Goal: Task Accomplishment & Management: Manage account settings

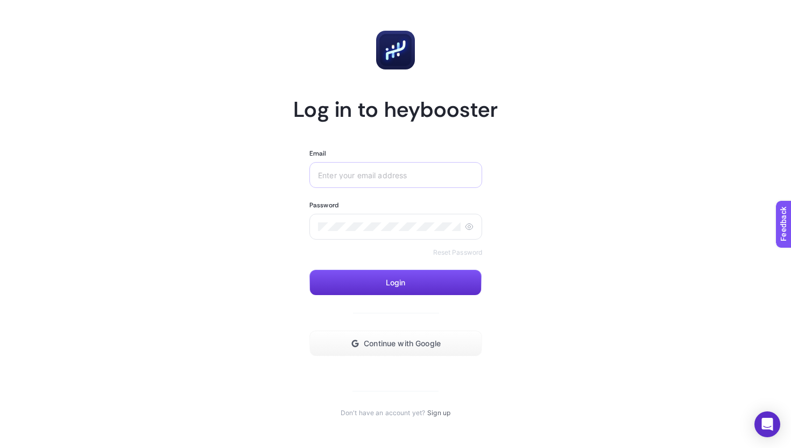
click at [368, 168] on div at bounding box center [395, 175] width 173 height 26
click at [383, 180] on div at bounding box center [395, 175] width 173 height 26
click at [382, 341] on span "Continue with Google" at bounding box center [402, 343] width 77 height 9
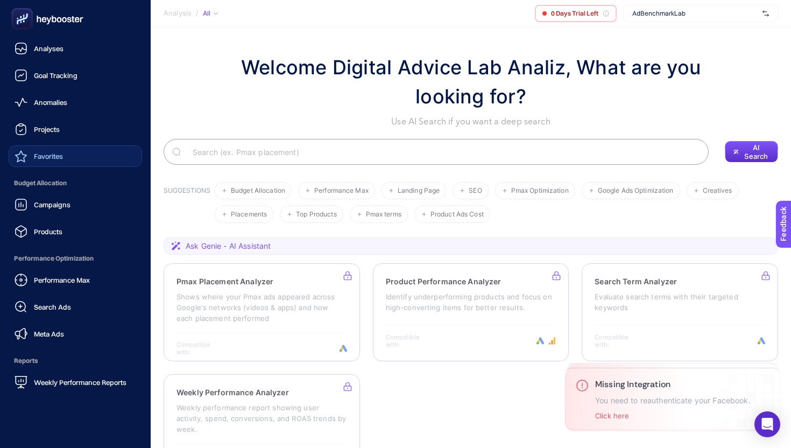
click at [33, 159] on div "Favorites" at bounding box center [39, 156] width 48 height 13
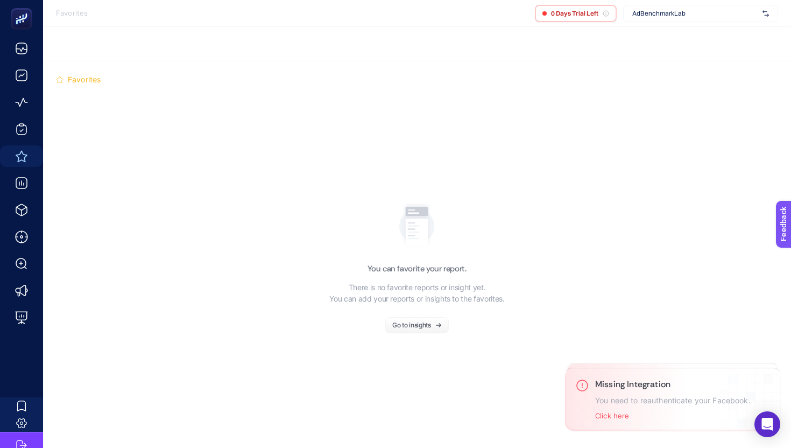
click at [421, 330] on button "Go to insights" at bounding box center [416, 325] width 63 height 16
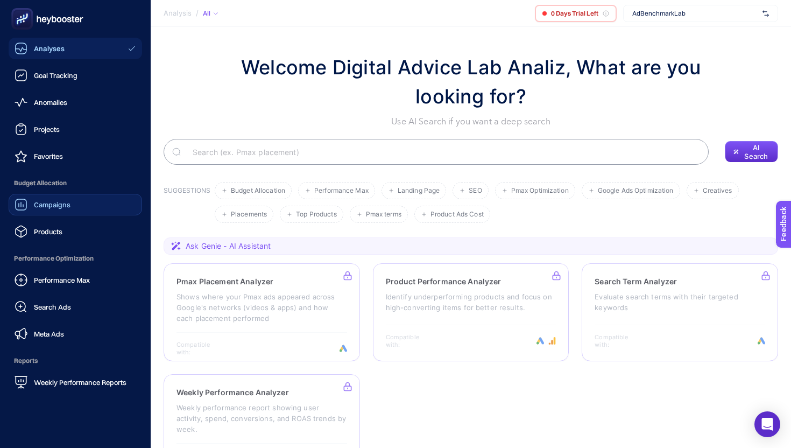
click at [45, 210] on div "Campaigns" at bounding box center [43, 204] width 56 height 13
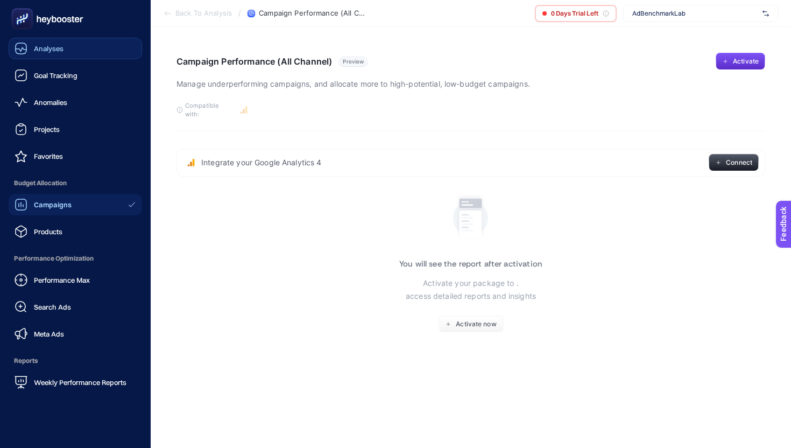
click at [30, 43] on div "Analyses" at bounding box center [39, 48] width 49 height 13
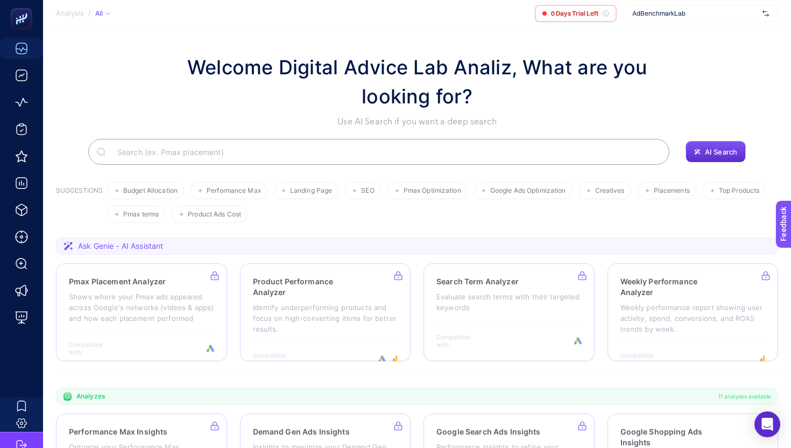
click at [761, 10] on div "AdBenchmarkLab" at bounding box center [700, 13] width 155 height 17
click at [761, 10] on div at bounding box center [700, 13] width 155 height 17
click at [573, 49] on section "Welcome Digital Advice Lab Analiz, What are you looking for? Use AI Search if y…" at bounding box center [417, 386] width 748 height 719
click at [604, 12] on icon at bounding box center [605, 13] width 6 height 6
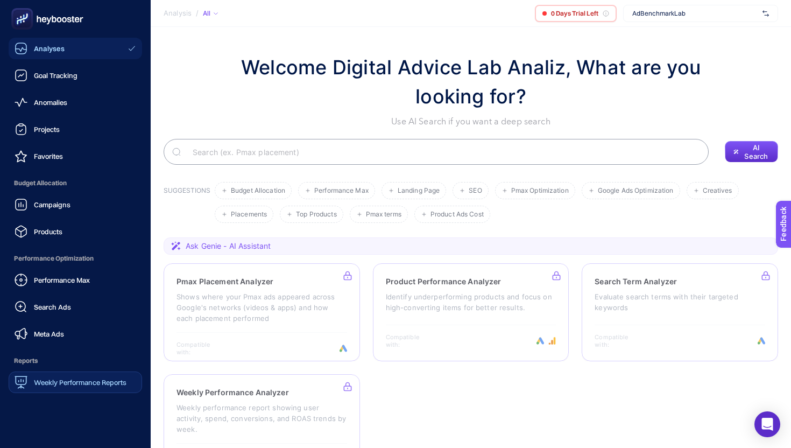
scroll to position [74, 0]
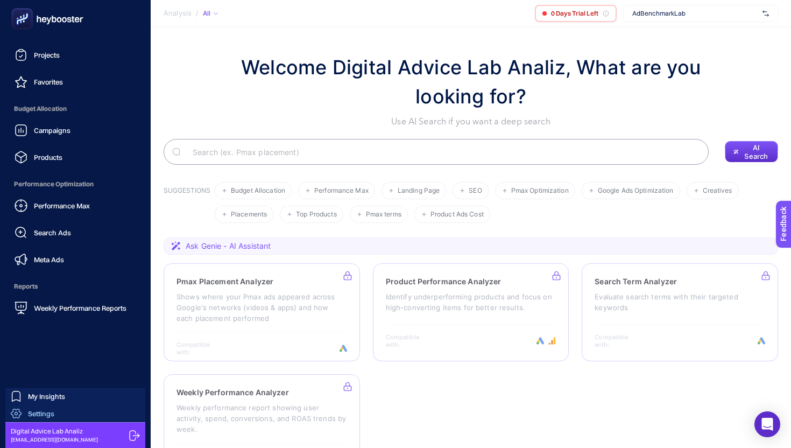
click at [35, 408] on div "Settings" at bounding box center [33, 413] width 44 height 11
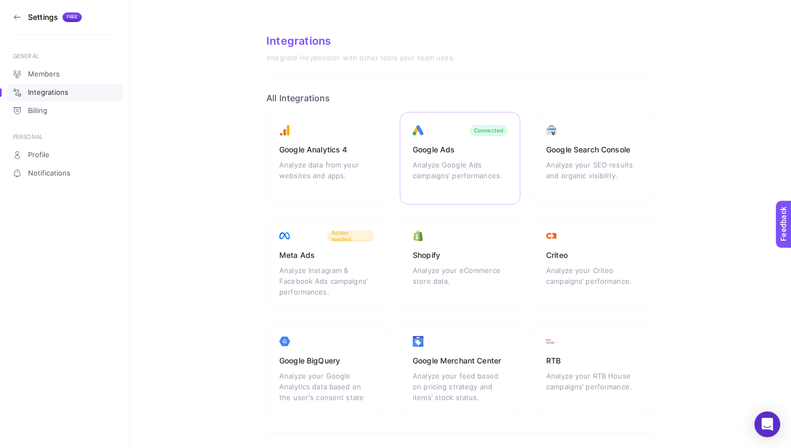
click at [449, 155] on div "Google Ads Analyze Google Ads campaigns’ performances. Connected" at bounding box center [460, 158] width 120 height 93
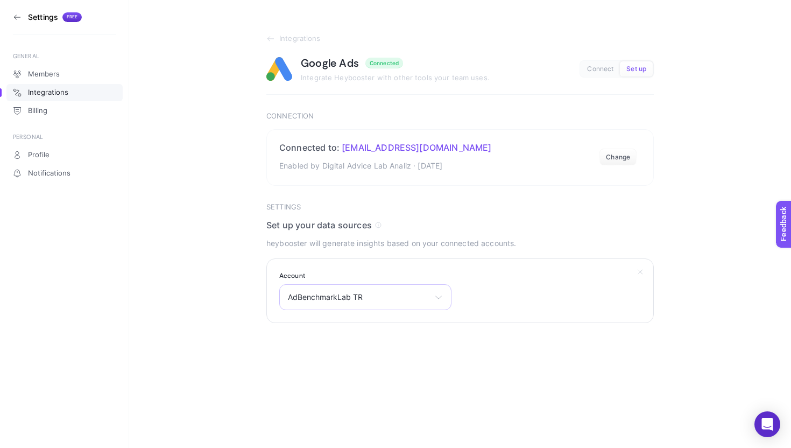
click at [358, 294] on span "AdBenchmarkLab TR" at bounding box center [359, 297] width 142 height 9
click at [241, 240] on section "Integrations Google Ads Connected Integrate Heybooster with other tools your te…" at bounding box center [460, 161] width 662 height 323
click at [273, 39] on icon at bounding box center [270, 39] width 6 height 0
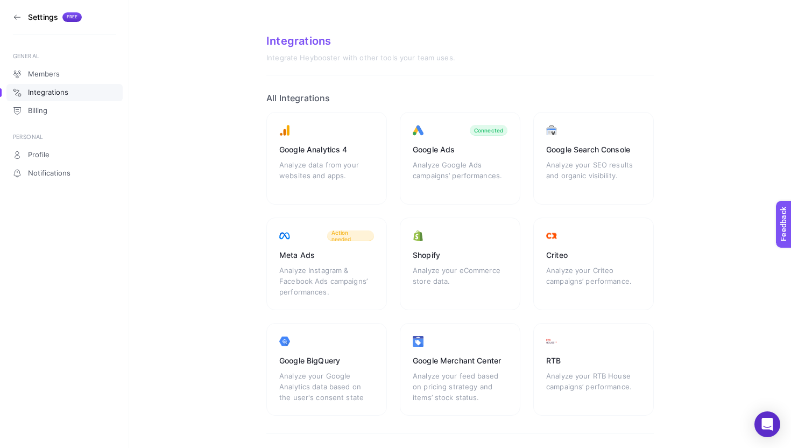
click at [13, 14] on icon at bounding box center [17, 17] width 9 height 9
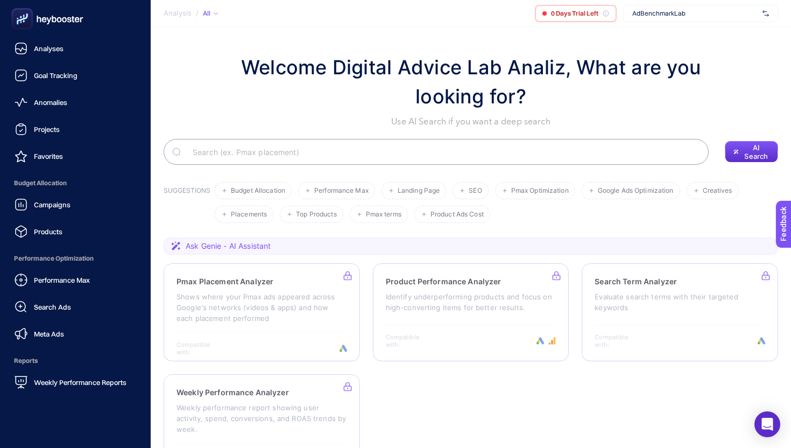
click at [36, 24] on icon at bounding box center [47, 19] width 77 height 22
